Goal: Information Seeking & Learning: Learn about a topic

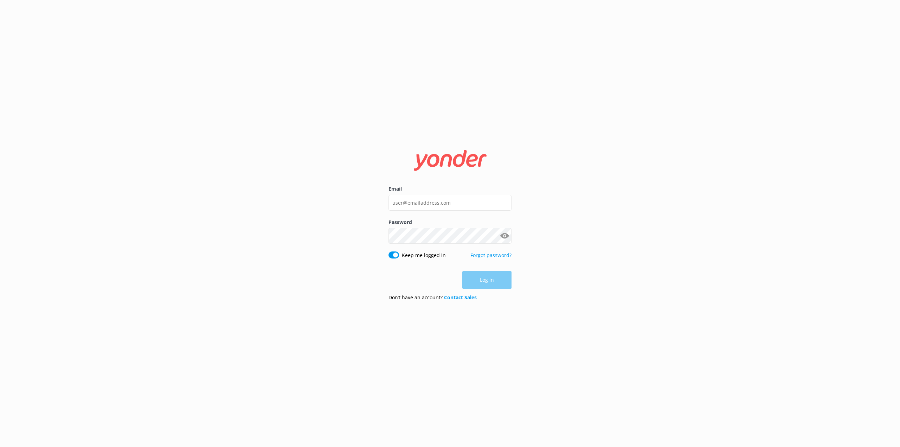
drag, startPoint x: 428, startPoint y: 216, endPoint x: 426, endPoint y: 208, distance: 8.4
click at [427, 216] on div "Email" at bounding box center [449, 201] width 123 height 33
click at [426, 206] on input "Email" at bounding box center [449, 203] width 123 height 16
type input "[PERSON_NAME][EMAIL_ADDRESS][PERSON_NAME][DOMAIN_NAME]"
click button "Log in" at bounding box center [486, 280] width 49 height 18
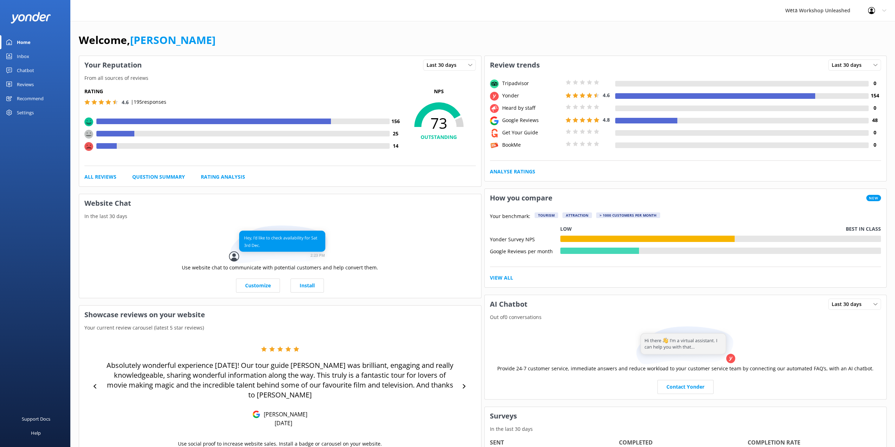
click at [25, 85] on div "Reviews" at bounding box center [25, 84] width 17 height 14
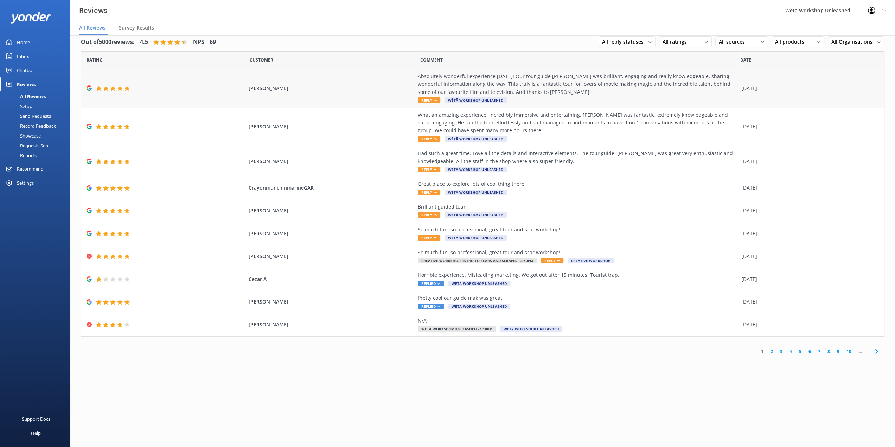
scroll to position [14, 0]
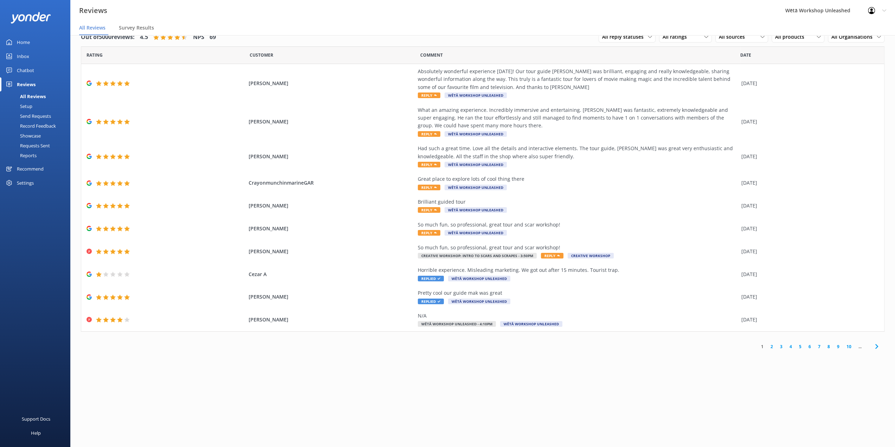
click at [774, 348] on link "2" at bounding box center [771, 346] width 9 height 7
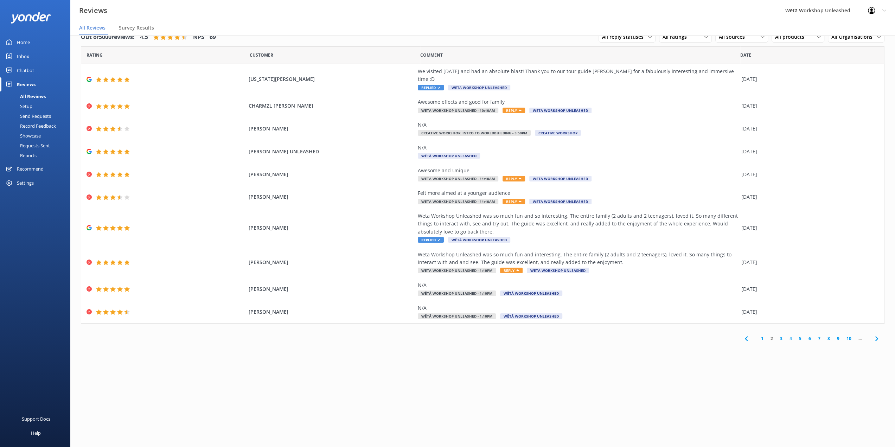
click at [762, 335] on link "1" at bounding box center [761, 338] width 9 height 7
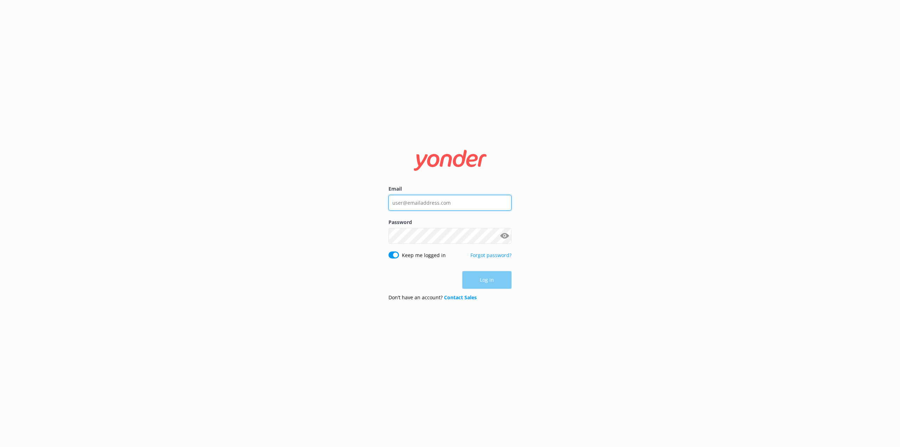
click at [449, 209] on input "Email" at bounding box center [449, 203] width 123 height 16
type input "[PERSON_NAME][EMAIL_ADDRESS][PERSON_NAME][DOMAIN_NAME]"
click button "Log in" at bounding box center [486, 280] width 49 height 18
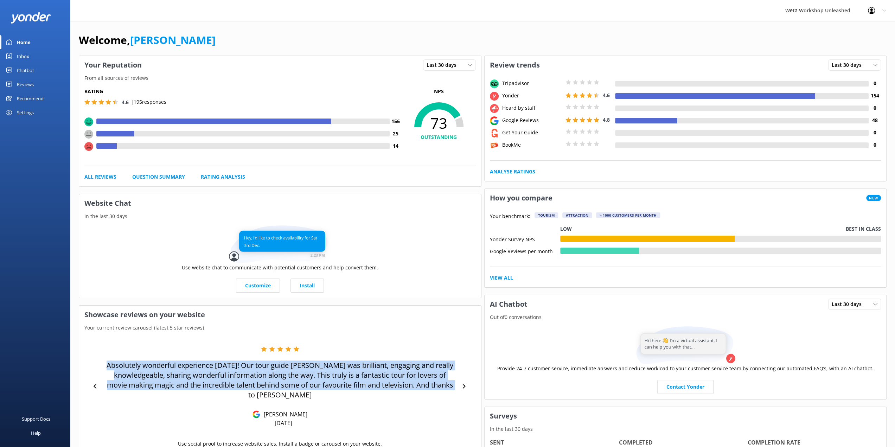
drag, startPoint x: 303, startPoint y: 397, endPoint x: 124, endPoint y: 363, distance: 181.4
click at [124, 363] on p "Absolutely wonderful experience [DATE]! Our tour guide [PERSON_NAME] was brilli…" at bounding box center [280, 379] width 352 height 39
copy p "Absolutely wonderful experience [DATE]! Our tour guide [PERSON_NAME] was brilli…"
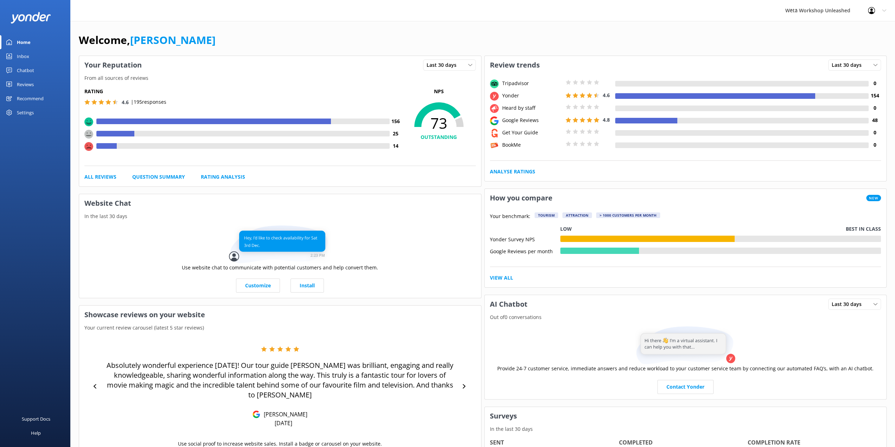
click at [254, 10] on div "Wētā Workshop Unleashed Profile Settings Logout" at bounding box center [447, 10] width 895 height 21
